Goal: Communication & Community: Answer question/provide support

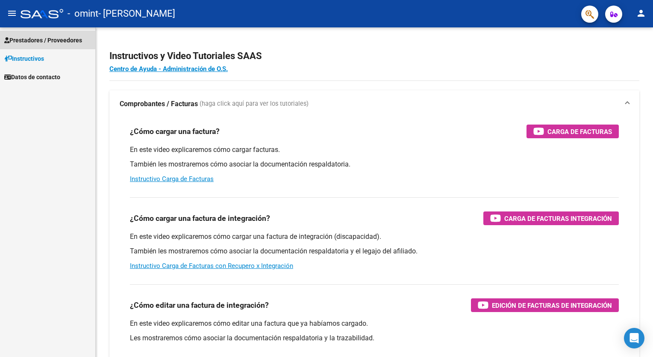
click at [39, 40] on span "Prestadores / Proveedores" at bounding box center [43, 39] width 78 height 9
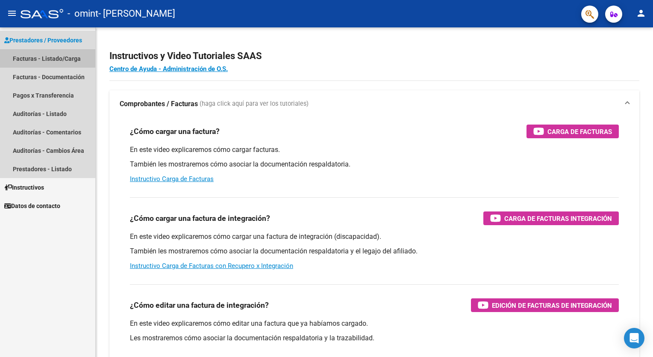
click at [39, 62] on link "Facturas - Listado/Carga" at bounding box center [47, 58] width 95 height 18
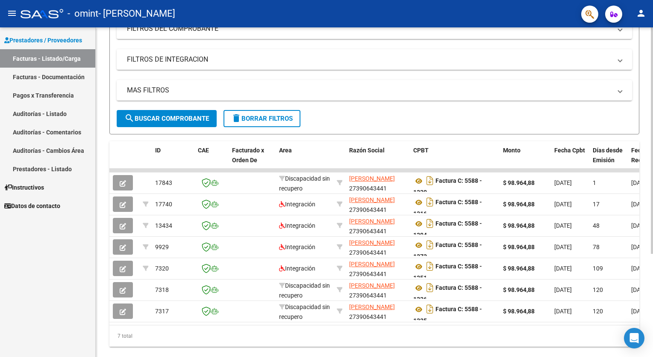
scroll to position [129, 0]
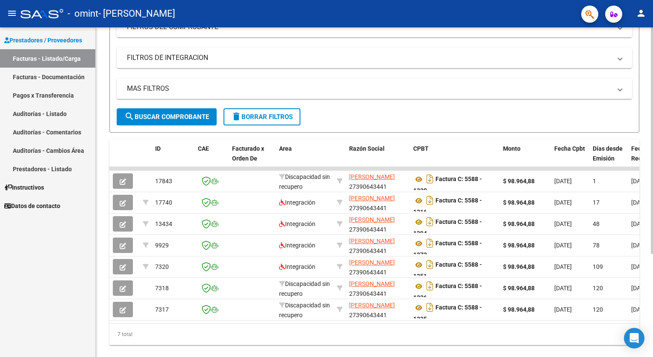
click at [653, 204] on html "menu - omint - [PERSON_NAME] person Prestadores / Proveedores Facturas - Listad…" at bounding box center [326, 178] width 653 height 357
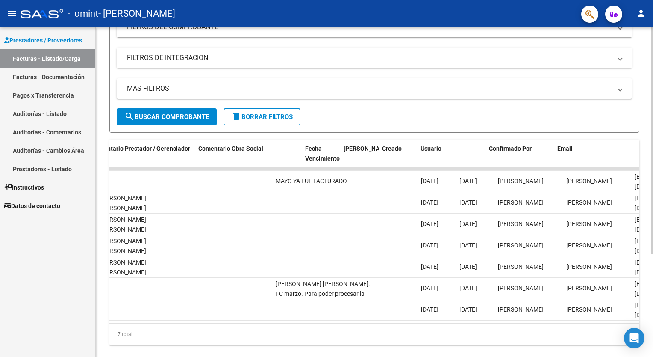
scroll to position [0, 1273]
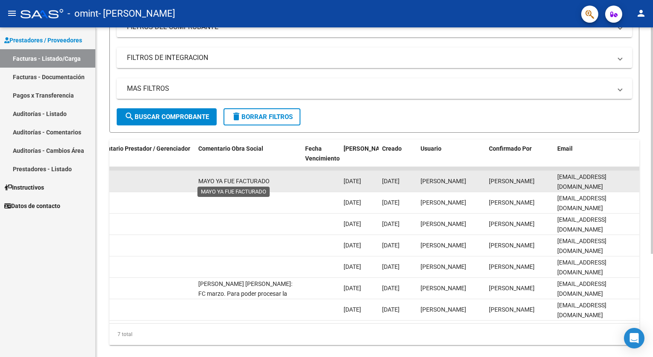
click at [250, 180] on span "MAYO YA FUE FACTURADO" at bounding box center [233, 180] width 71 height 7
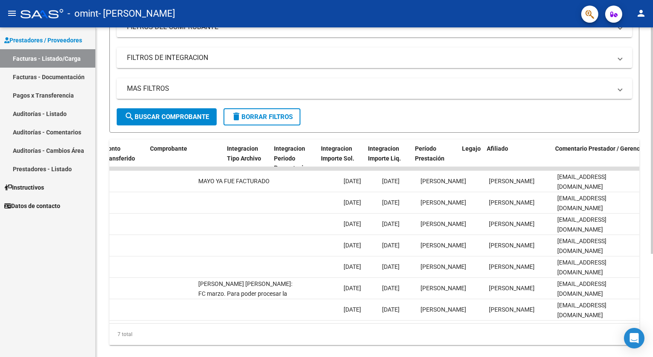
scroll to position [0, 809]
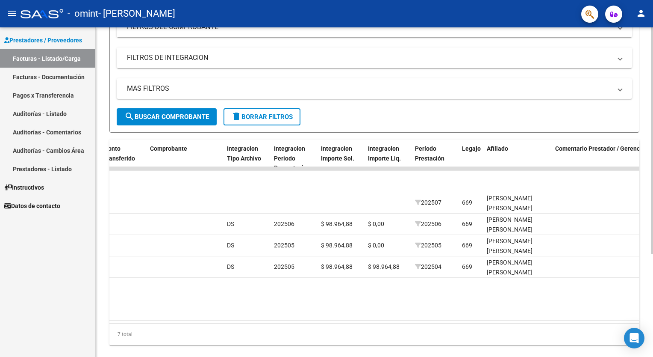
click at [377, 329] on div "7 total" at bounding box center [374, 333] width 530 height 21
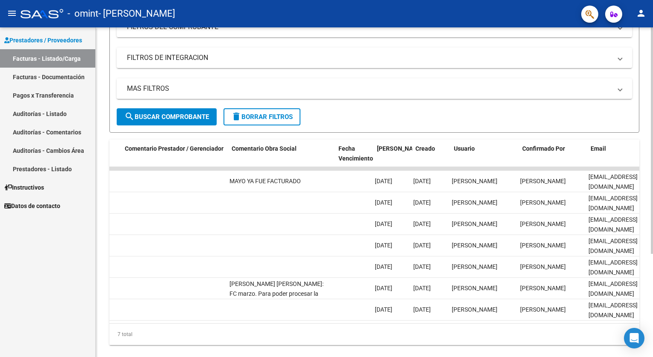
scroll to position [0, 1239]
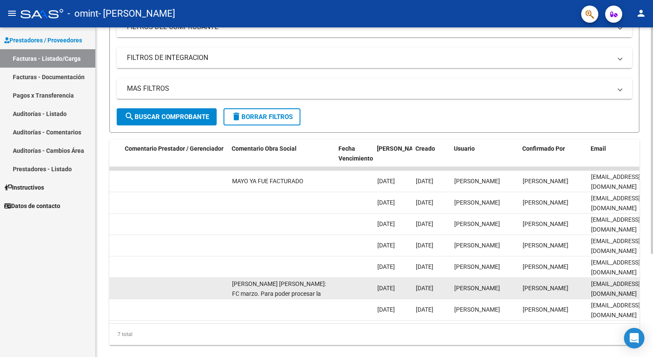
click at [294, 287] on div "[PERSON_NAME] [PERSON_NAME]: FC marzo. Para poder procesar la factura deberá re…" at bounding box center [282, 288] width 100 height 18
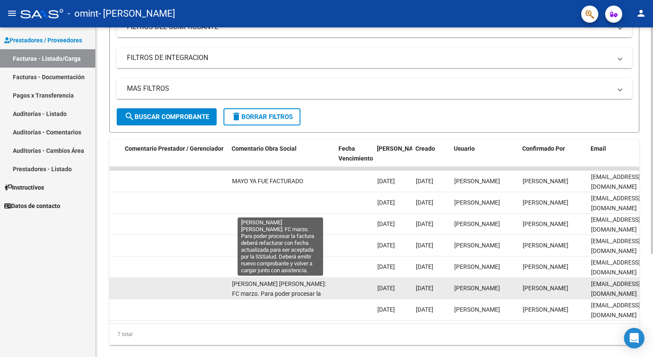
click at [247, 292] on span "[PERSON_NAME] [PERSON_NAME]: FC marzo. Para poder procesar la factura deberá re…" at bounding box center [280, 312] width 97 height 65
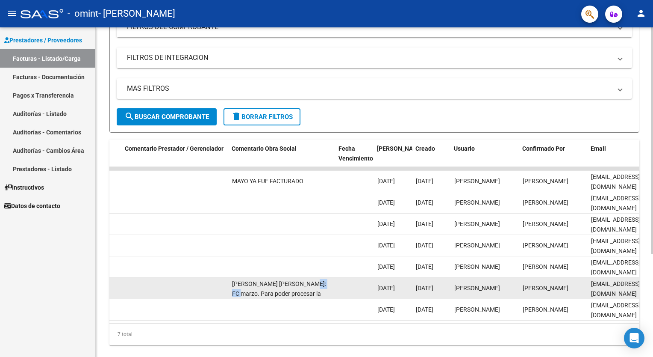
click at [247, 292] on span "[PERSON_NAME] [PERSON_NAME]: FC marzo. Para poder procesar la factura deberá re…" at bounding box center [280, 312] width 97 height 65
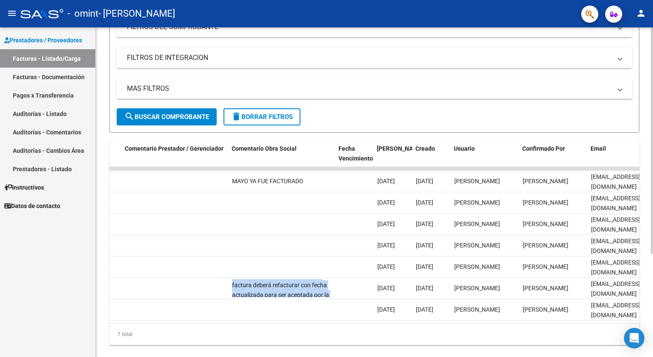
scroll to position [50, 0]
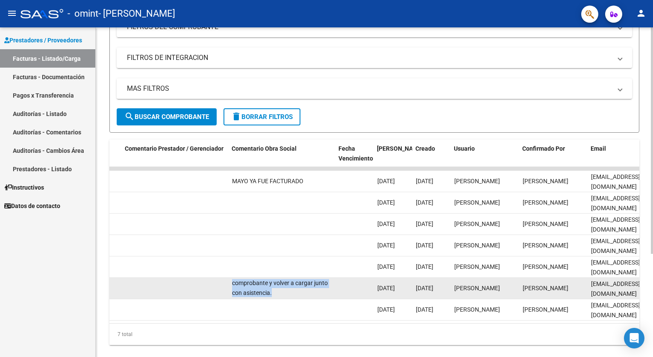
drag, startPoint x: 247, startPoint y: 292, endPoint x: 310, endPoint y: 290, distance: 62.9
click at [310, 290] on div "[PERSON_NAME] [PERSON_NAME]: FC marzo. Para poder procesar la factura deberá re…" at bounding box center [282, 288] width 100 height 18
copy span "[PERSON_NAME] [PERSON_NAME]: FC marzo. Para poder procesar la factura deberá re…"
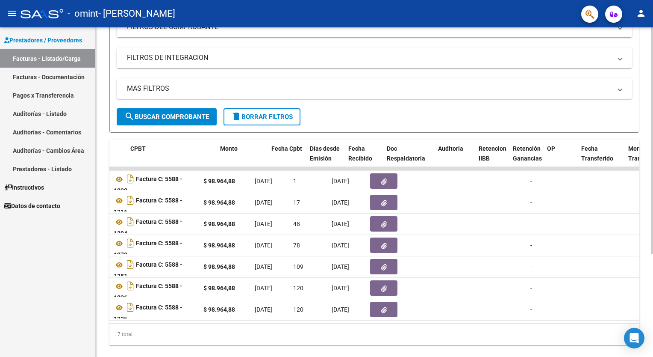
scroll to position [0, 283]
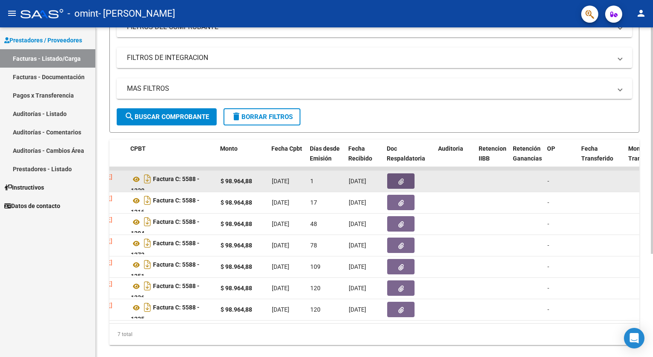
click at [399, 180] on icon "button" at bounding box center [402, 181] width 6 height 6
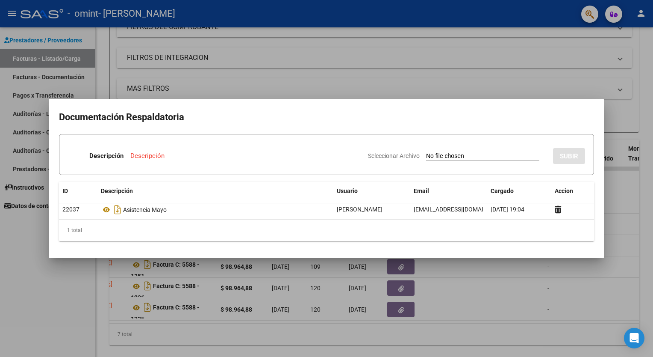
click at [511, 61] on div at bounding box center [326, 178] width 653 height 357
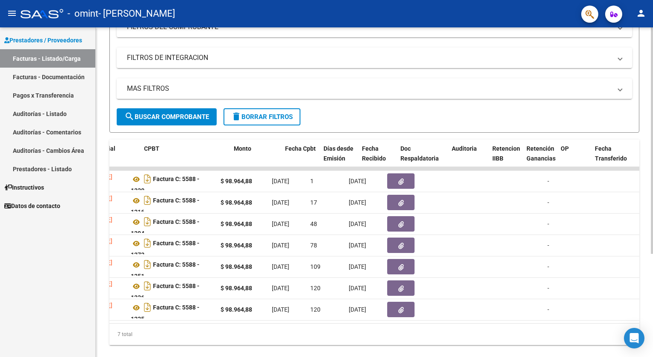
scroll to position [0, 0]
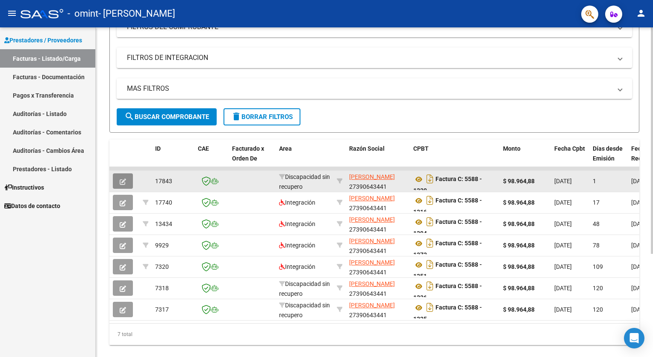
click at [117, 183] on button "button" at bounding box center [123, 180] width 20 height 15
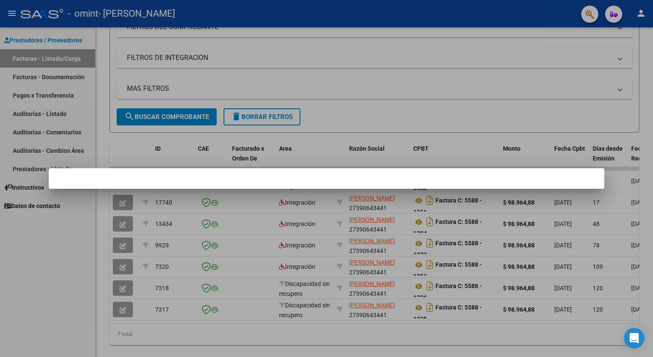
click at [269, 200] on div at bounding box center [326, 178] width 653 height 357
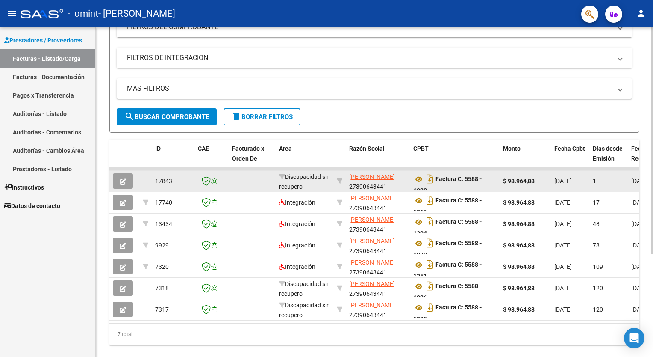
click at [129, 179] on button "button" at bounding box center [123, 180] width 20 height 15
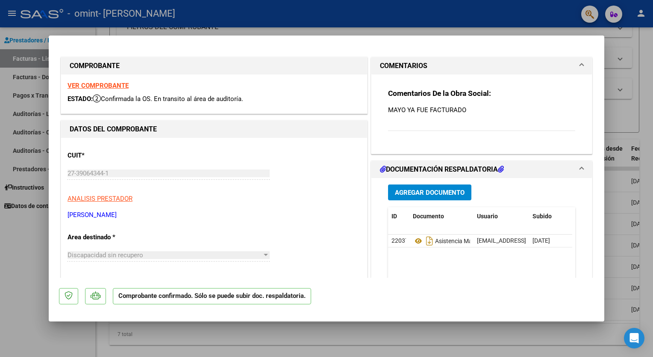
click at [423, 103] on div "Comentarios De la Obra Social: MAYO YA FUE FACTURADO" at bounding box center [481, 115] width 187 height 52
drag, startPoint x: 423, startPoint y: 103, endPoint x: 630, endPoint y: 73, distance: 208.4
click at [630, 73] on div "COMPROBANTE VER COMPROBANTE ESTADO: Confirmada la OS. En transito al área de au…" at bounding box center [326, 178] width 653 height 357
click at [630, 73] on div at bounding box center [326, 178] width 653 height 357
type input "$ 0,00"
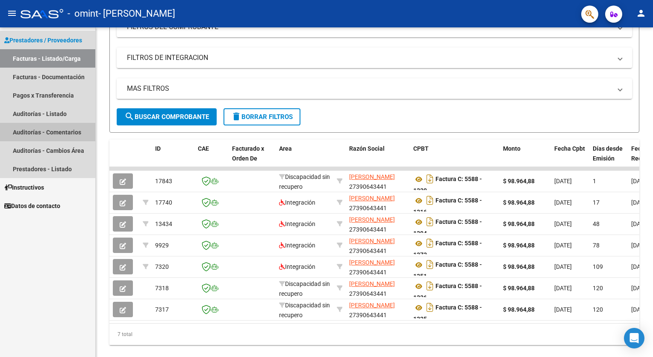
click at [69, 138] on link "Auditorías - Comentarios" at bounding box center [47, 132] width 95 height 18
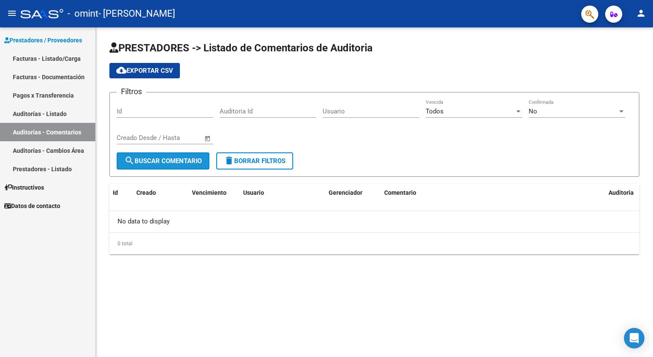
click at [171, 160] on span "search Buscar Comentario" at bounding box center [162, 161] width 77 height 8
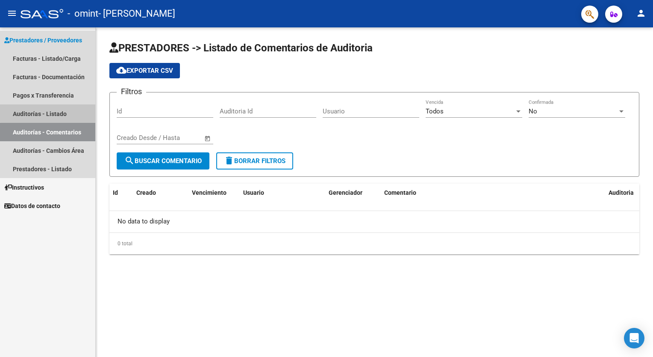
click at [59, 112] on link "Auditorías - Listado" at bounding box center [47, 113] width 95 height 18
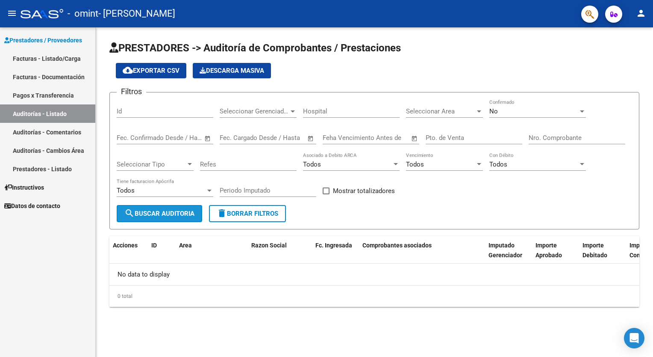
click at [194, 213] on span "search Buscar Auditoria" at bounding box center [159, 214] width 70 height 8
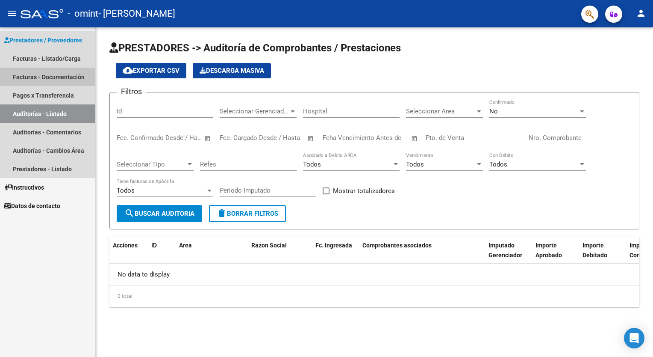
click at [68, 76] on link "Facturas - Documentación" at bounding box center [47, 77] width 95 height 18
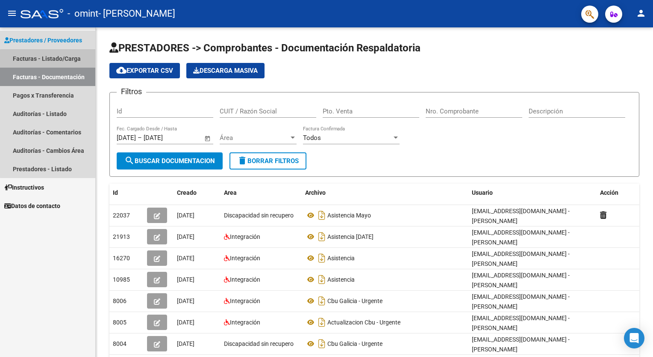
click at [57, 62] on link "Facturas - Listado/Carga" at bounding box center [47, 58] width 95 height 18
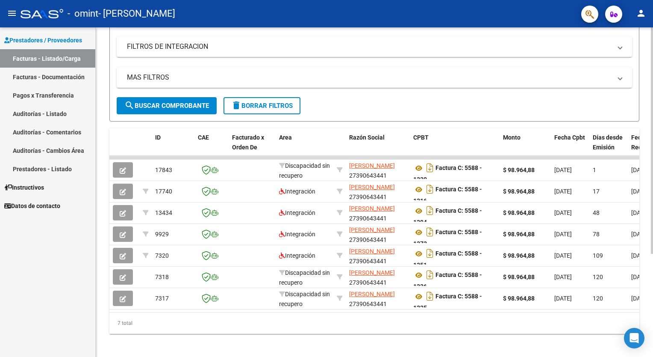
scroll to position [149, 0]
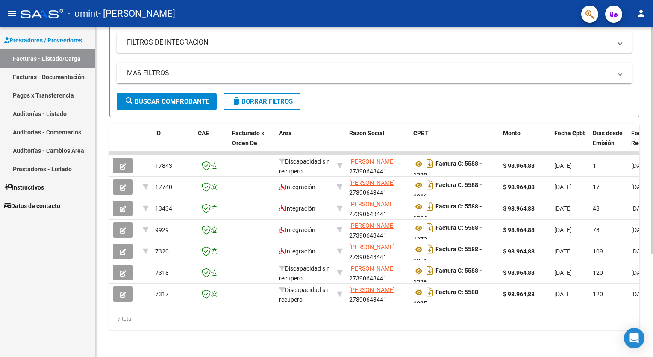
click at [646, 240] on div "Video tutorial PRESTADORES -> Listado de CPBTs Emitidos por Prestadores / Prove…" at bounding box center [376, 119] width 560 height 473
click at [639, 334] on div "Open Intercom Messenger" at bounding box center [635, 338] width 23 height 23
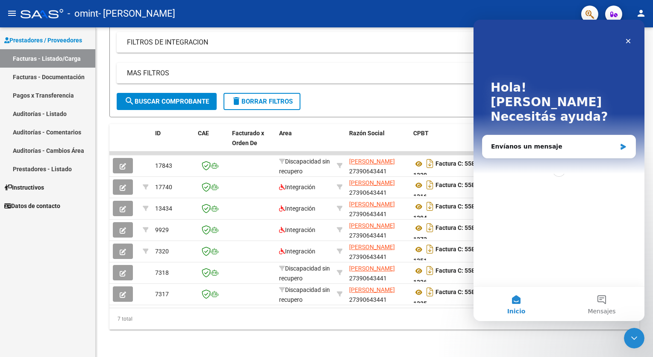
scroll to position [0, 0]
click at [630, 42] on icon "Cerrar" at bounding box center [629, 41] width 5 height 5
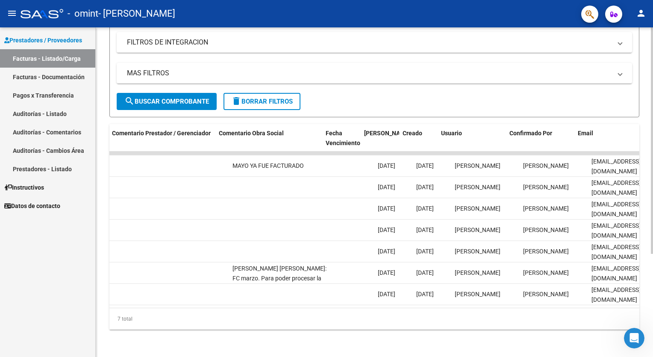
scroll to position [0, 1269]
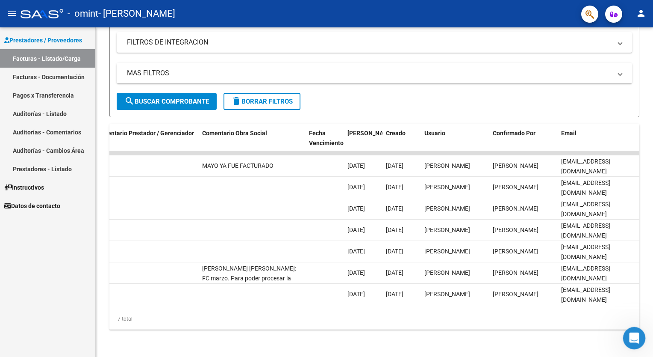
click at [643, 334] on div "Abrir Intercom Messenger" at bounding box center [633, 336] width 28 height 28
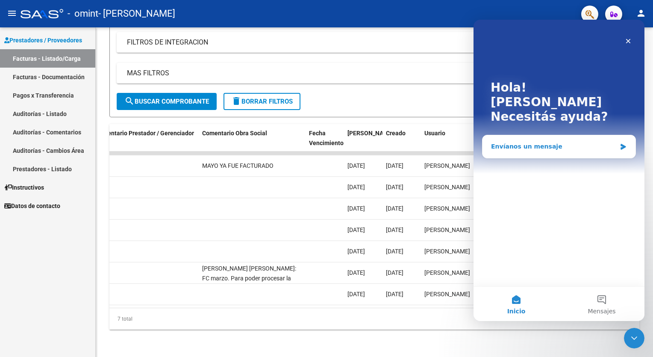
click at [554, 140] on div "Envíanos un mensaje" at bounding box center [559, 146] width 153 height 23
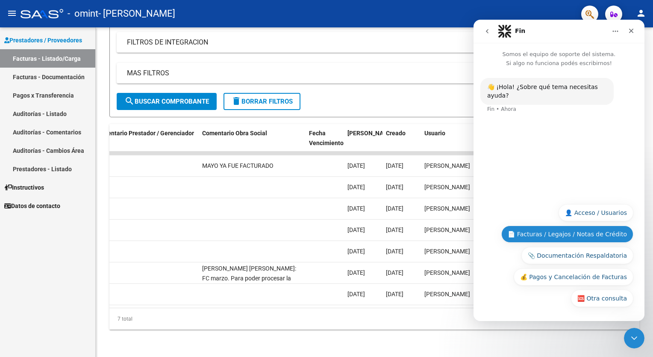
click at [544, 229] on button "📄 Facturas / Legajos / Notas de Crédito" at bounding box center [568, 233] width 132 height 17
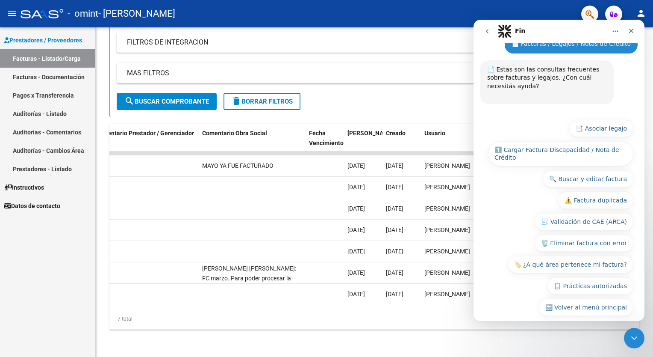
scroll to position [77, 0]
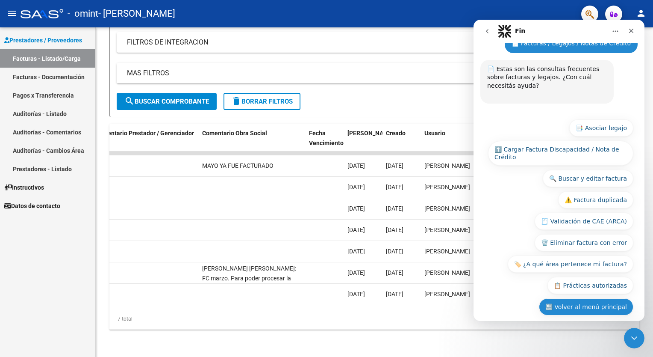
click at [618, 298] on button "🔙 Volver al menú principal" at bounding box center [586, 306] width 95 height 17
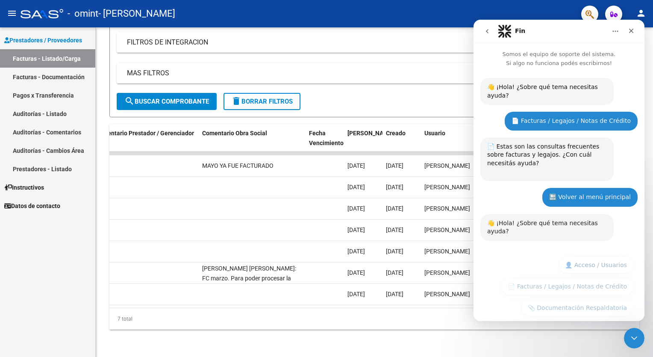
scroll to position [35, 0]
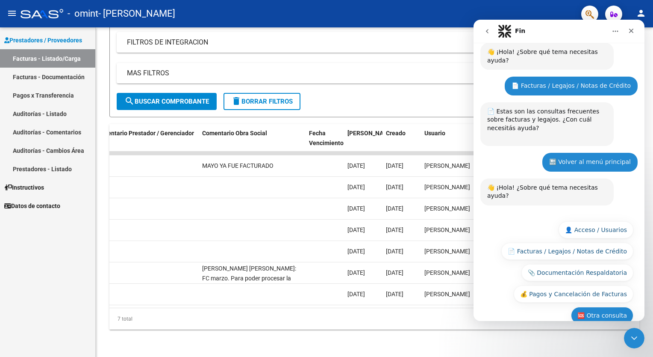
click at [603, 307] on button "🆘 Otra consulta" at bounding box center [602, 315] width 62 height 17
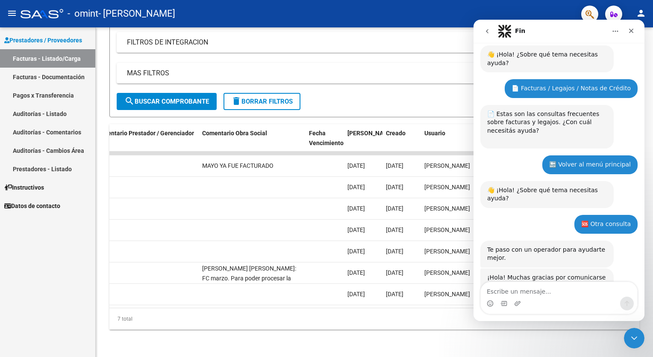
scroll to position [55, 0]
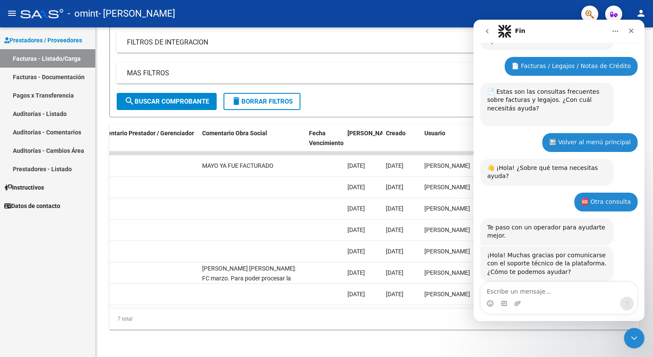
click at [539, 286] on textarea "Escribe un mensaje..." at bounding box center [559, 289] width 157 height 15
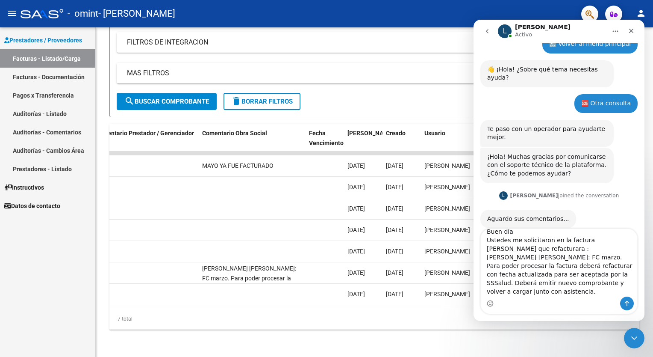
scroll to position [23, 0]
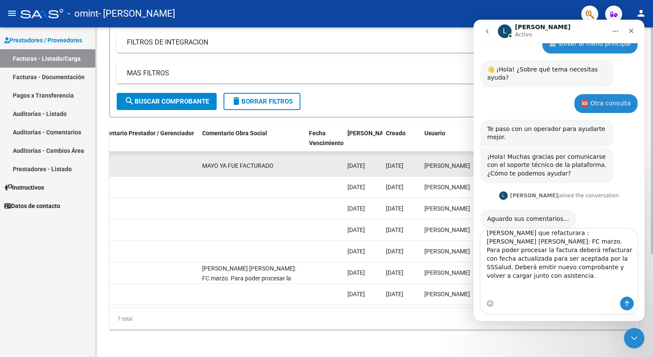
drag, startPoint x: 275, startPoint y: 158, endPoint x: 190, endPoint y: 160, distance: 85.5
copy span "MAYO YA FUE FACTURADO"
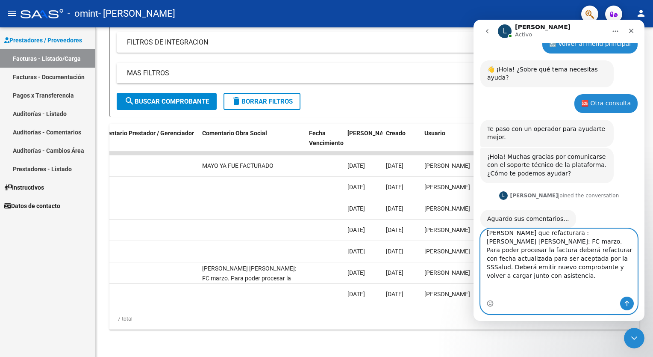
click at [617, 293] on textarea "Buen día Ustedes me solicitaron en la factura [PERSON_NAME] que refacturara : […" at bounding box center [559, 263] width 157 height 68
type textarea "Buen día Ustedes me solicitaron en la factura [PERSON_NAME] que refacturara : […"
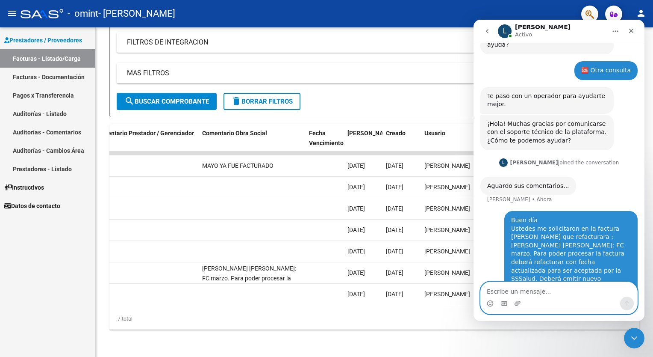
scroll to position [214, 0]
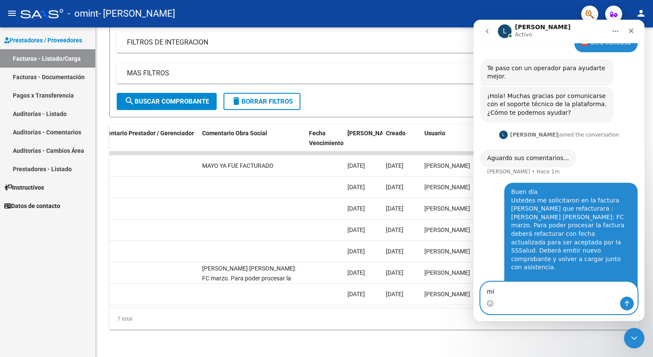
type textarea "m"
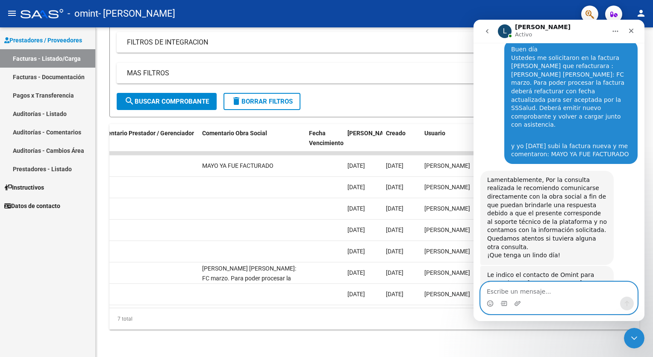
scroll to position [351, 0]
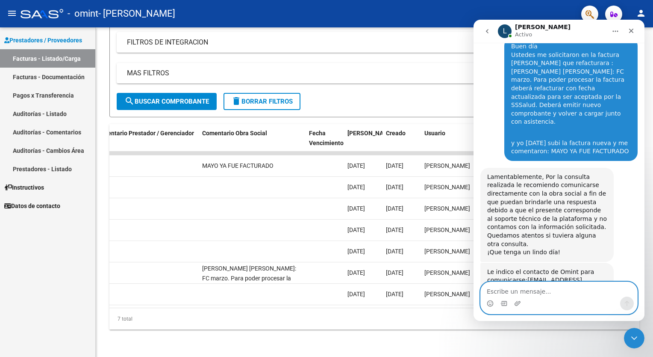
click at [537, 288] on textarea "Escribe un mensaje..." at bounding box center [559, 289] width 157 height 15
type textarea "muchas gracias"
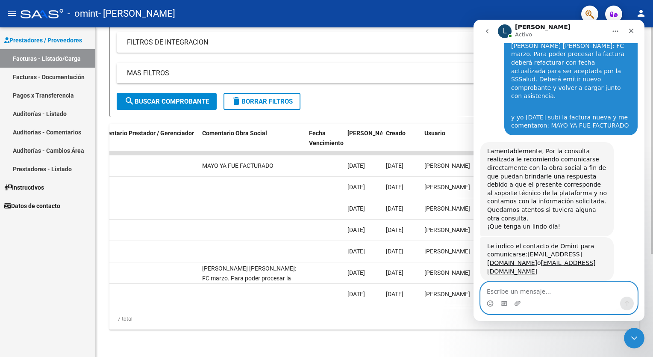
scroll to position [402, 0]
